Goal: Check status: Check status

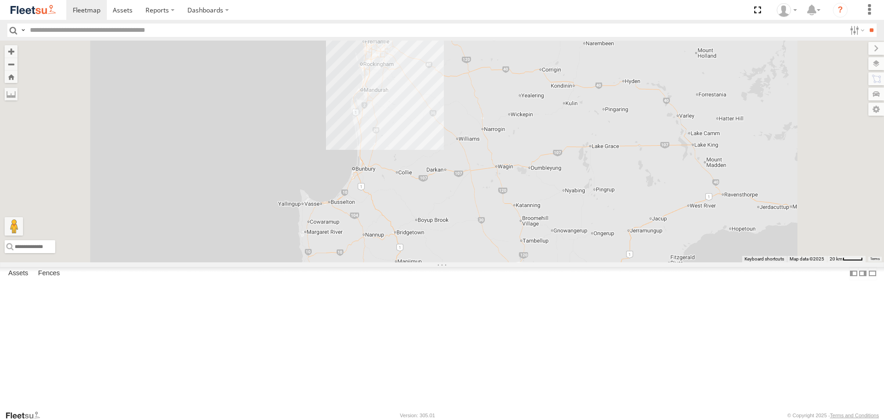
click at [0, 0] on span at bounding box center [0, 0] width 0 height 0
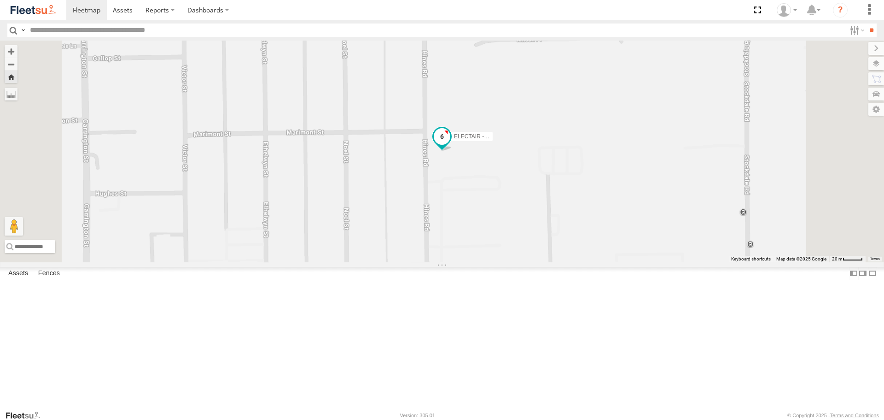
click at [450, 145] on span at bounding box center [442, 136] width 17 height 17
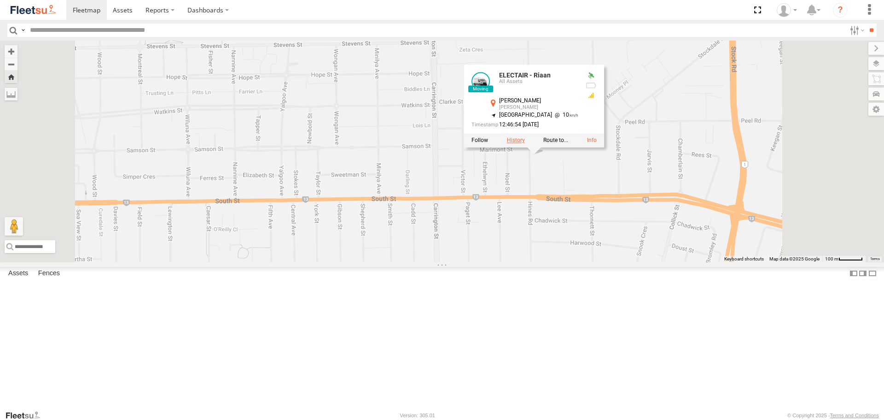
click at [525, 144] on label at bounding box center [516, 140] width 18 height 6
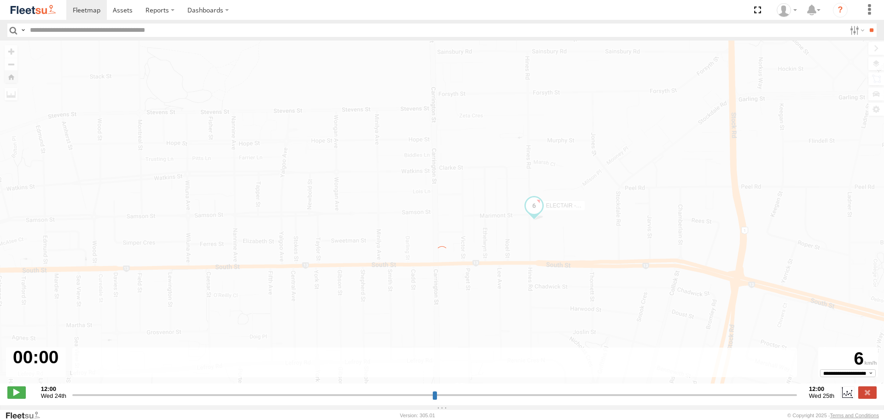
type input "**********"
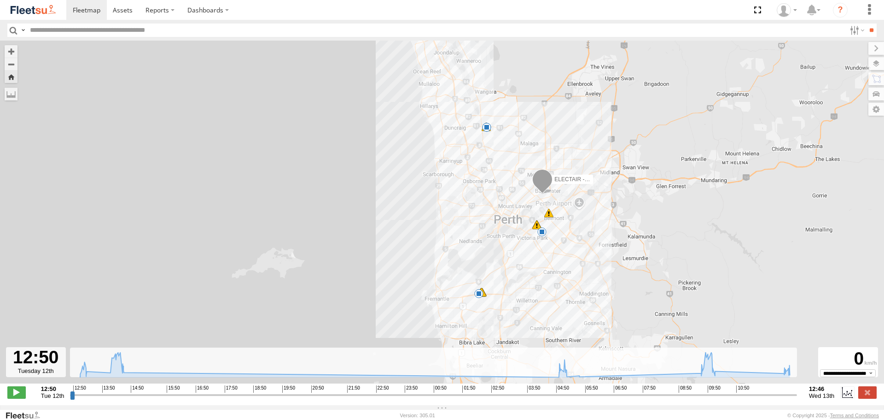
drag, startPoint x: 496, startPoint y: 276, endPoint x: 523, endPoint y: 249, distance: 37.8
click at [523, 249] on div "ELECTAIR - Riaan 13:03 Tue 13:06 Tue 13:07 Tue 13:16 Tue 14:30 Tue 05:16 Wed 05…" at bounding box center [442, 217] width 884 height 352
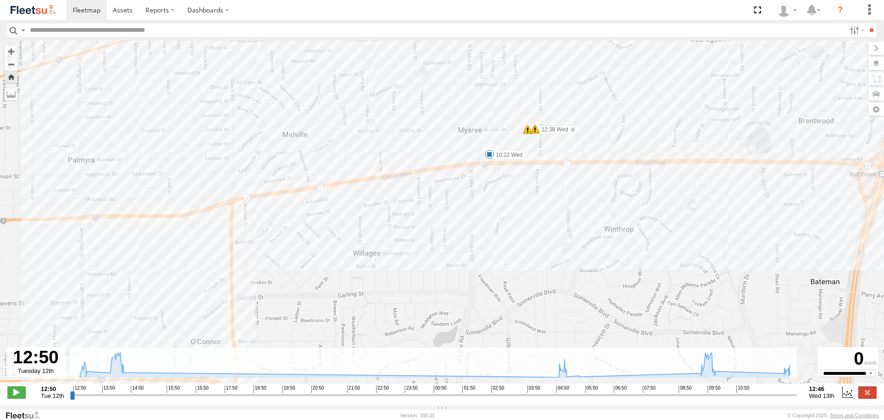
click at [35, 6] on img at bounding box center [33, 10] width 48 height 12
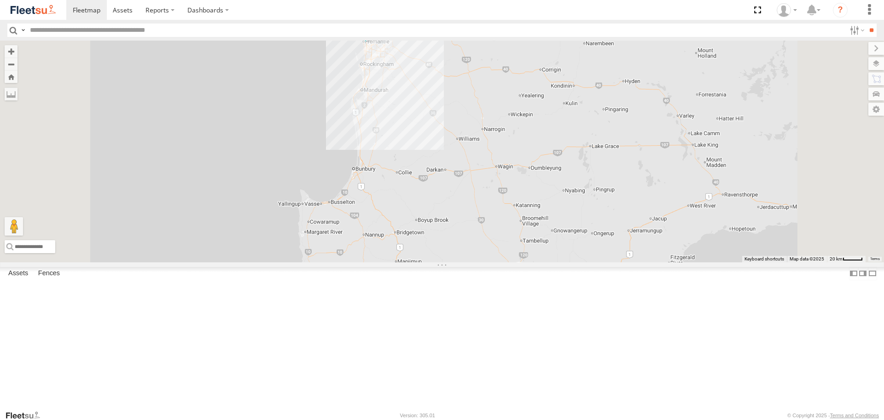
click at [0, 0] on span at bounding box center [0, 0] width 0 height 0
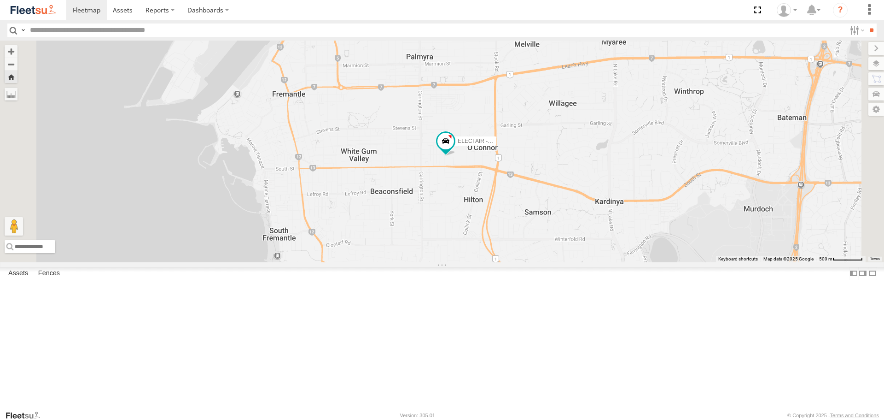
drag, startPoint x: 666, startPoint y: 185, endPoint x: 668, endPoint y: 200, distance: 15.3
click at [668, 200] on div "ELECTAIR - Riaan" at bounding box center [442, 151] width 884 height 221
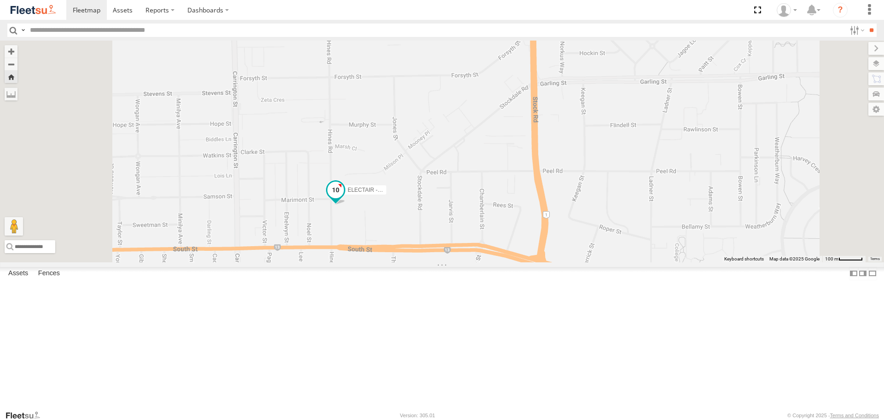
click at [344, 198] on span at bounding box center [335, 189] width 17 height 17
